Goal: Transaction & Acquisition: Purchase product/service

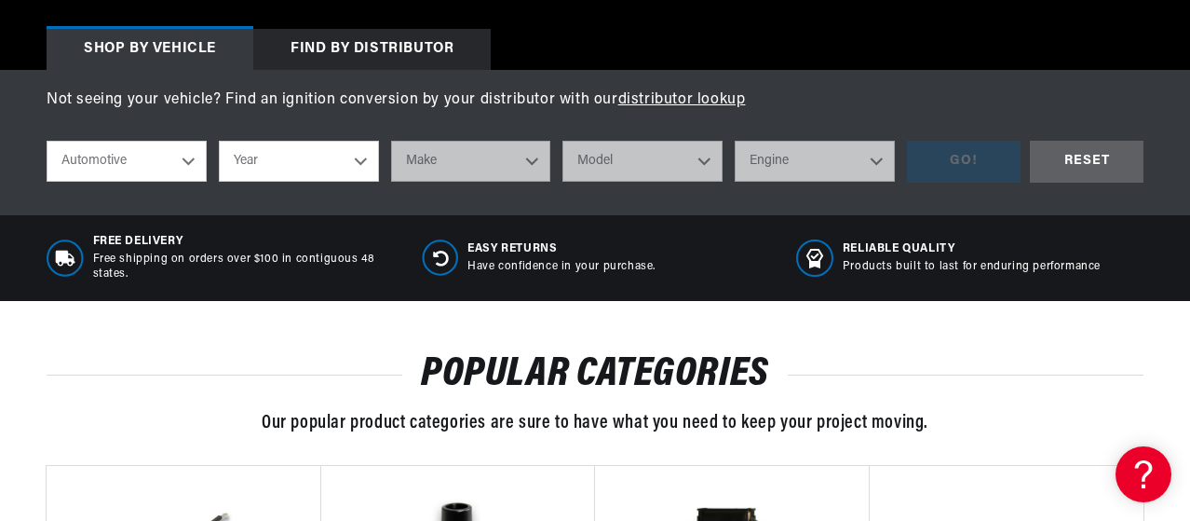
scroll to position [652, 0]
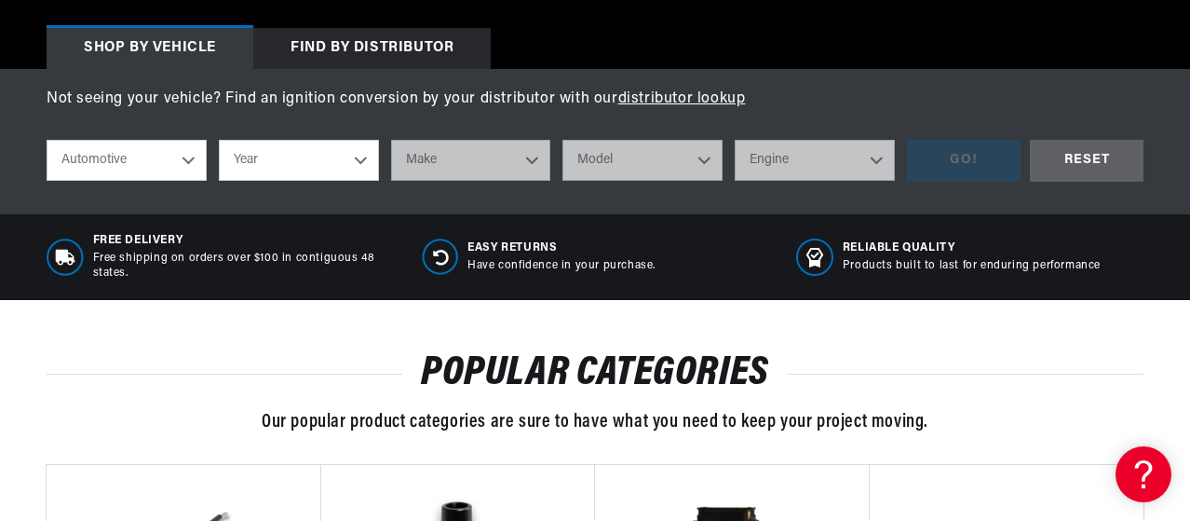
click at [187, 164] on select "Automotive Agricultural Industrial Marine Motorcycle" at bounding box center [127, 160] width 160 height 41
click at [47, 141] on select "Automotive Agricultural Industrial Marine Motorcycle" at bounding box center [127, 160] width 160 height 41
click at [360, 166] on select "Year 2026 2025 2024 2023 2022 2021 2020 2019 2018 2017 2016 2015 2014 2013 2012…" at bounding box center [299, 160] width 160 height 41
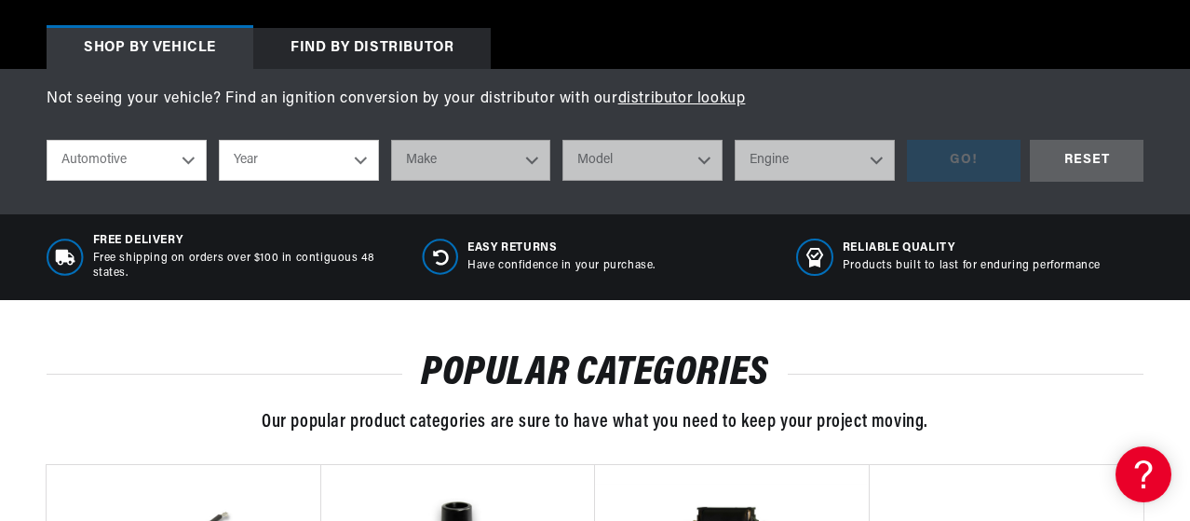
select select "1952"
click at [219, 141] on select "Year 2026 2025 2024 2023 2022 2021 2020 2019 2018 2017 2016 2015 2014 2013 2012…" at bounding box center [299, 160] width 160 height 41
select select "1952"
click at [523, 163] on select "Make Aston Martin Austin Buick Cadillac Chevrolet Chrysler Citroen Crosley Ford…" at bounding box center [471, 160] width 160 height 41
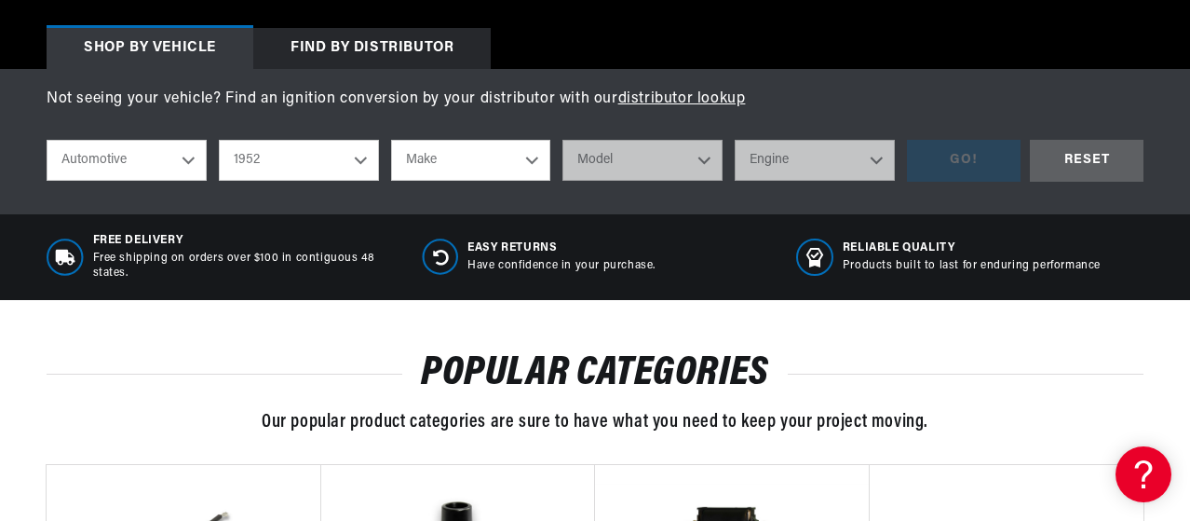
select select "[PERSON_NAME]"
click at [391, 141] on select "Make Aston Martin Austin Buick Cadillac Chevrolet Chrysler Citroen Crosley Ford…" at bounding box center [471, 160] width 160 height 41
select select "[PERSON_NAME]"
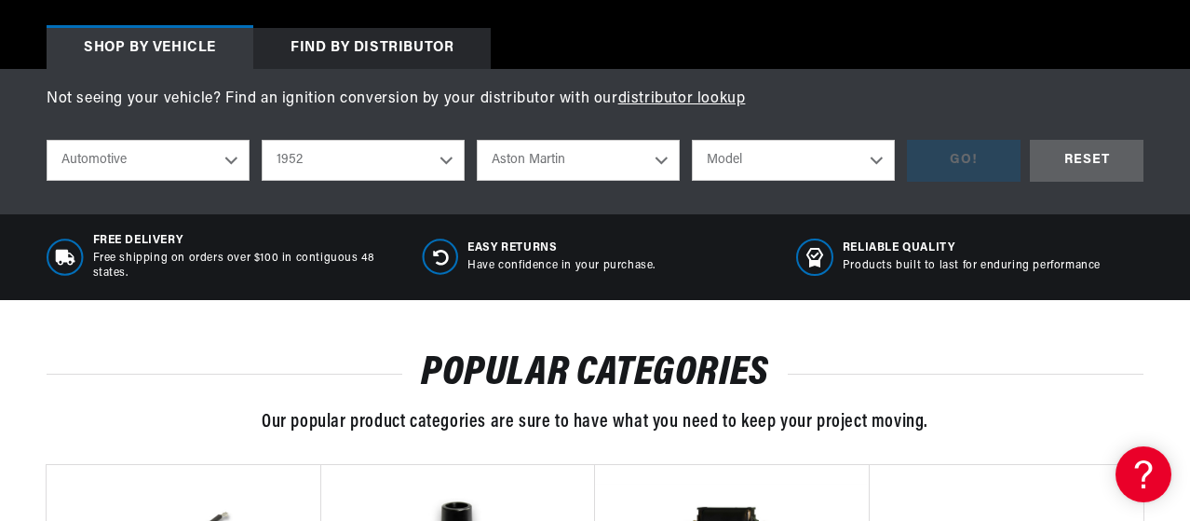
click at [872, 161] on select "Model 1 1/2 Litre 2 1/2 Litre" at bounding box center [793, 160] width 203 height 41
select select "2-1-2-Litre"
click at [692, 141] on select "Model 1 1/2 Litre 2 1/2 Litre" at bounding box center [793, 160] width 203 height 41
select select "2-1-2-Litre"
click at [963, 167] on div "GO!" at bounding box center [964, 161] width 114 height 42
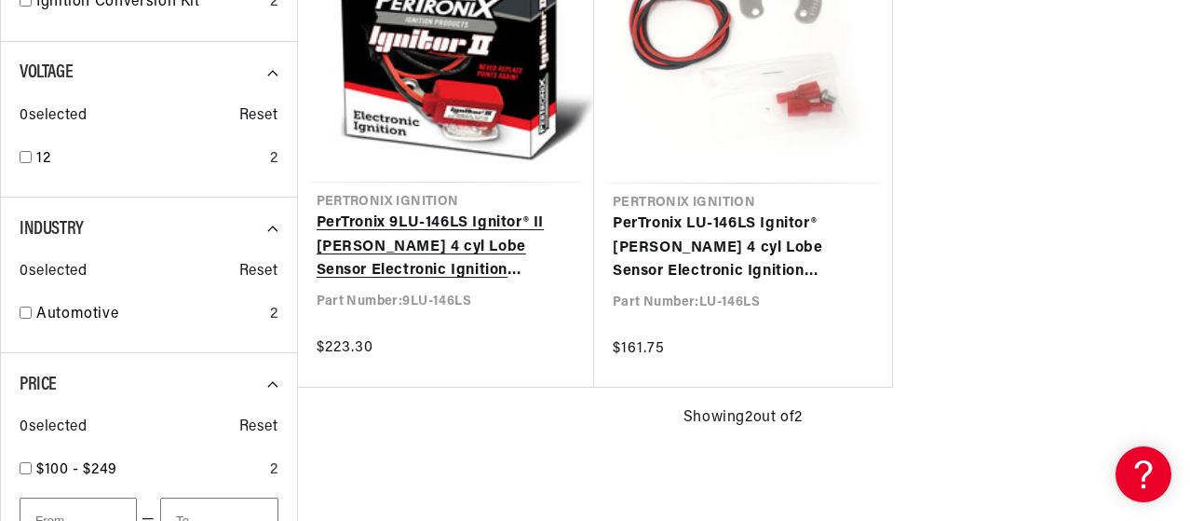
scroll to position [0, 564]
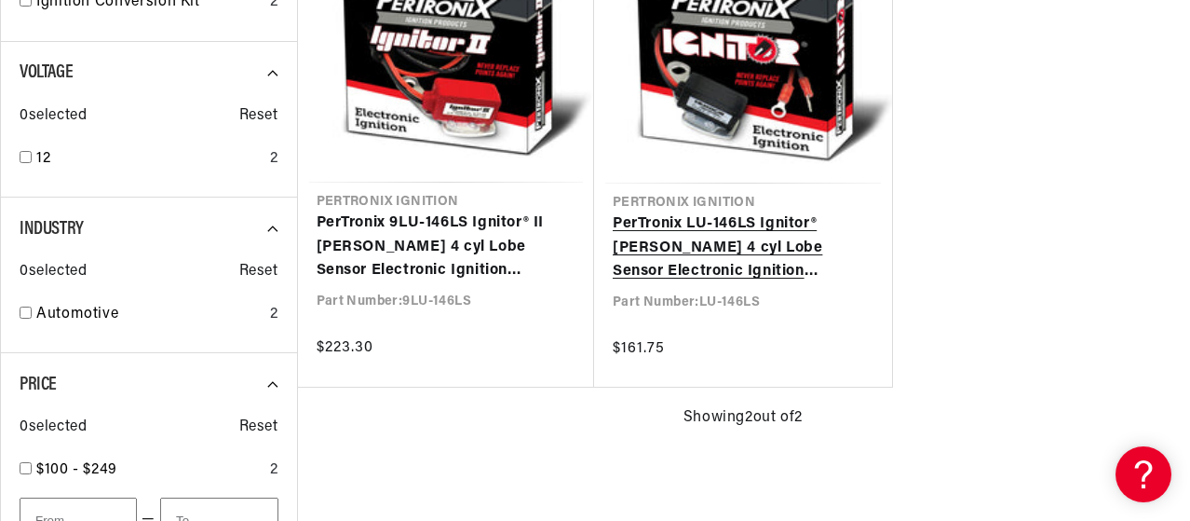
click at [661, 254] on link "PerTronix LU-146LS Ignitor® Lucas 4 cyl Lobe Sensor Electronic Ignition Convers…" at bounding box center [743, 248] width 261 height 72
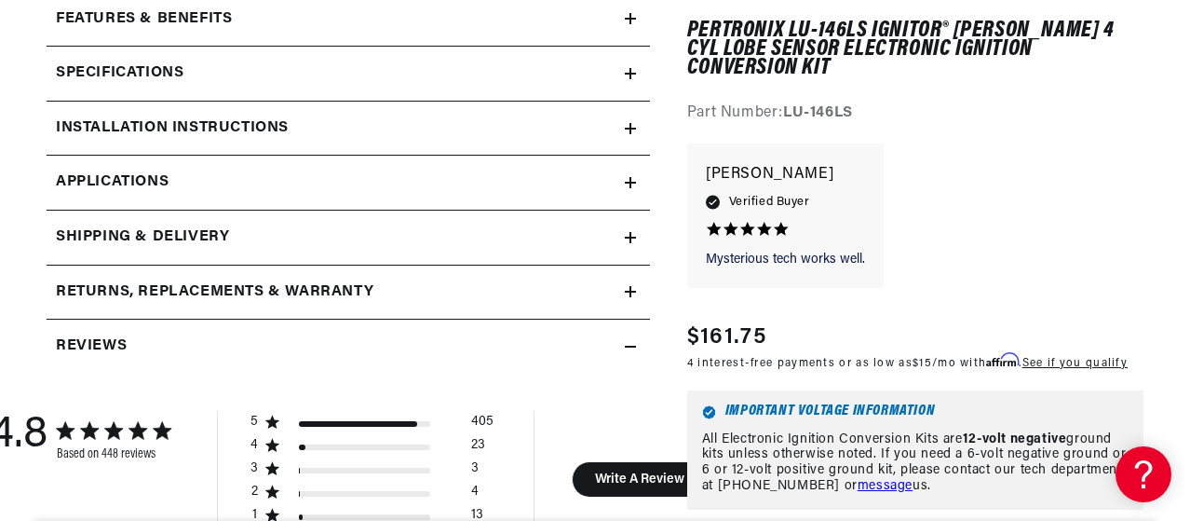
scroll to position [838, 0]
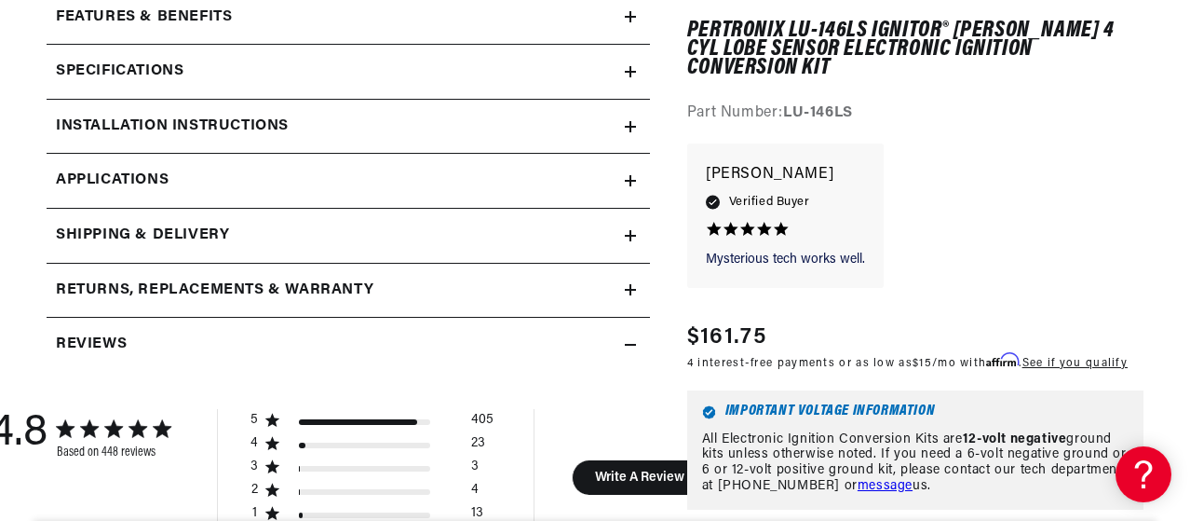
click at [625, 16] on icon at bounding box center [630, 16] width 11 height 11
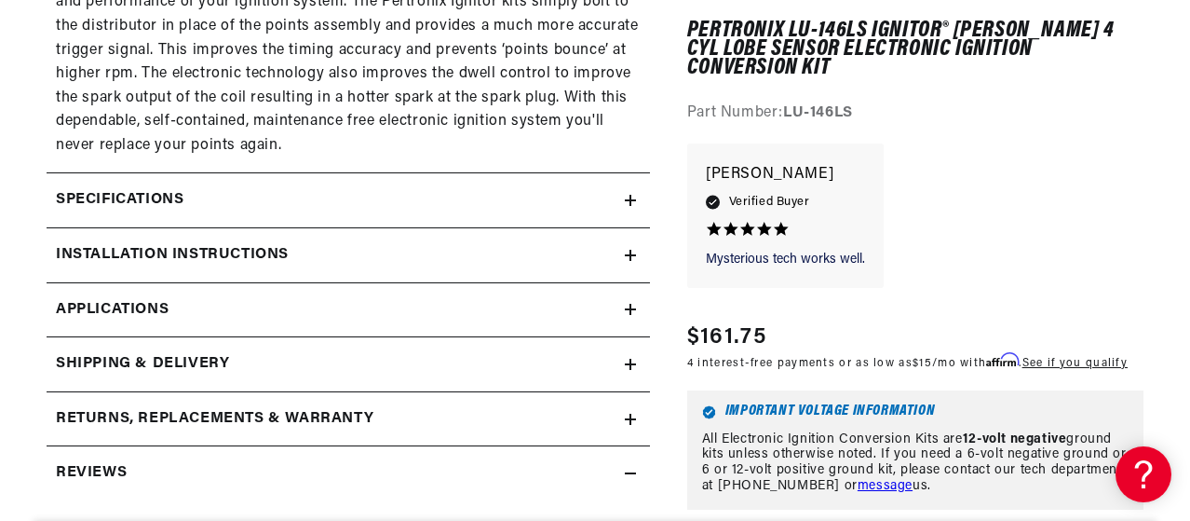
scroll to position [0, 564]
click at [639, 309] on link "Applications" at bounding box center [349, 310] width 604 height 55
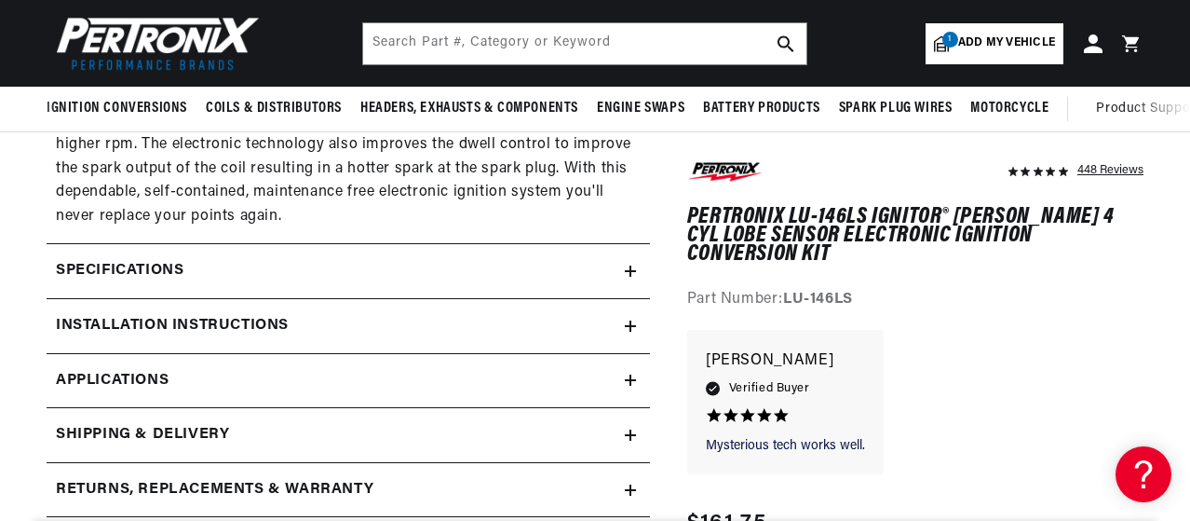
scroll to position [0, 564]
click at [631, 271] on icon at bounding box center [630, 271] width 11 height 0
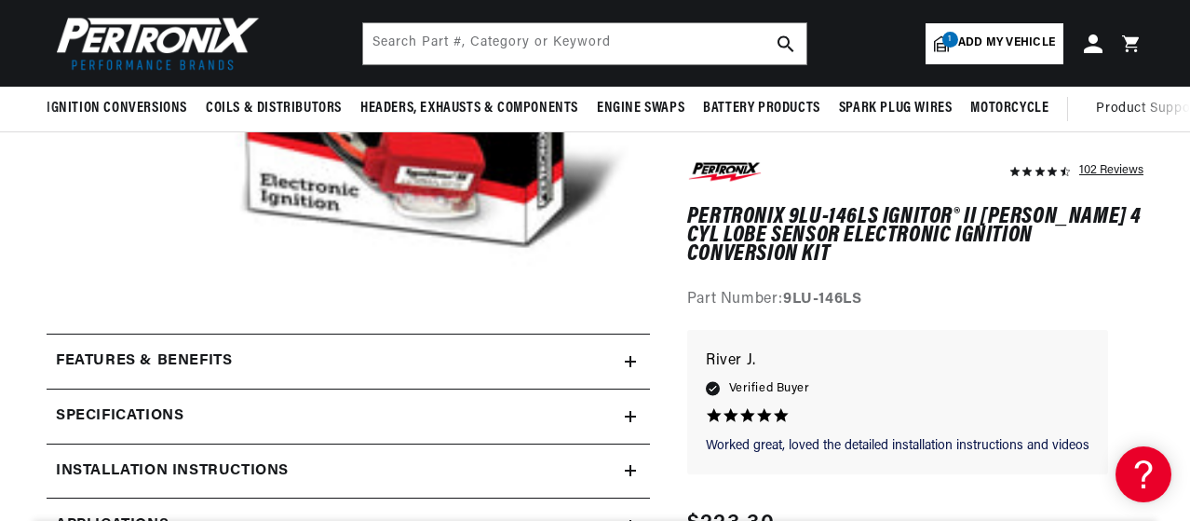
scroll to position [0, 564]
click at [631, 361] on icon at bounding box center [630, 361] width 11 height 0
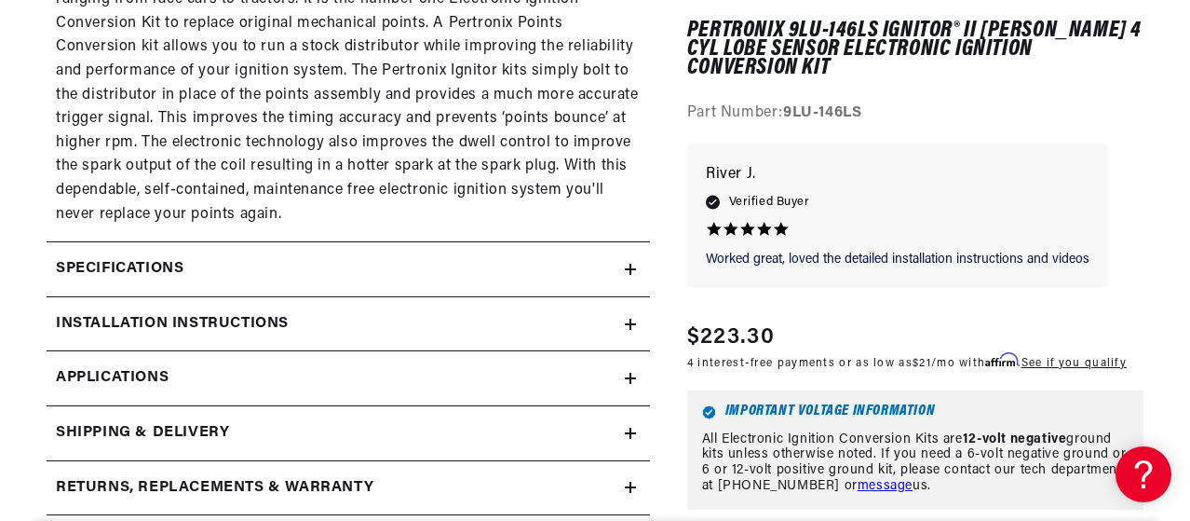
scroll to position [1304, 0]
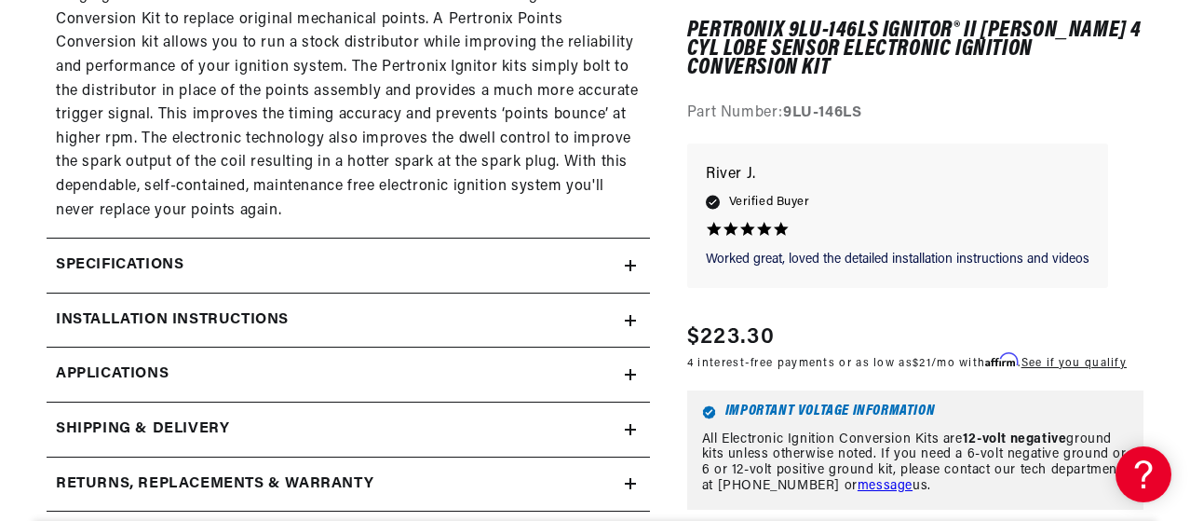
click at [635, 271] on icon at bounding box center [630, 265] width 11 height 11
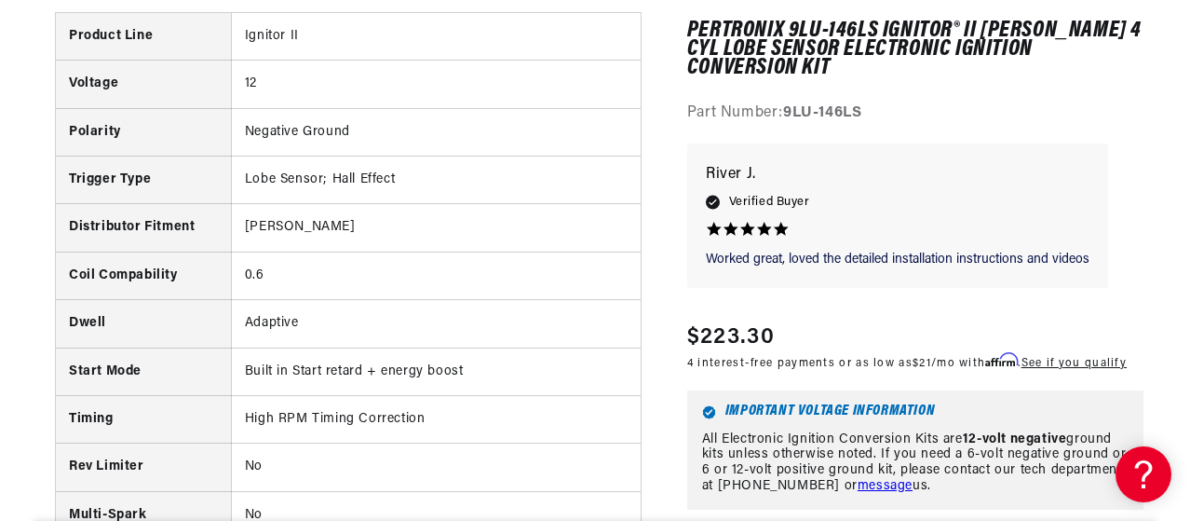
scroll to position [0, 377]
